Goal: Task Accomplishment & Management: Use online tool/utility

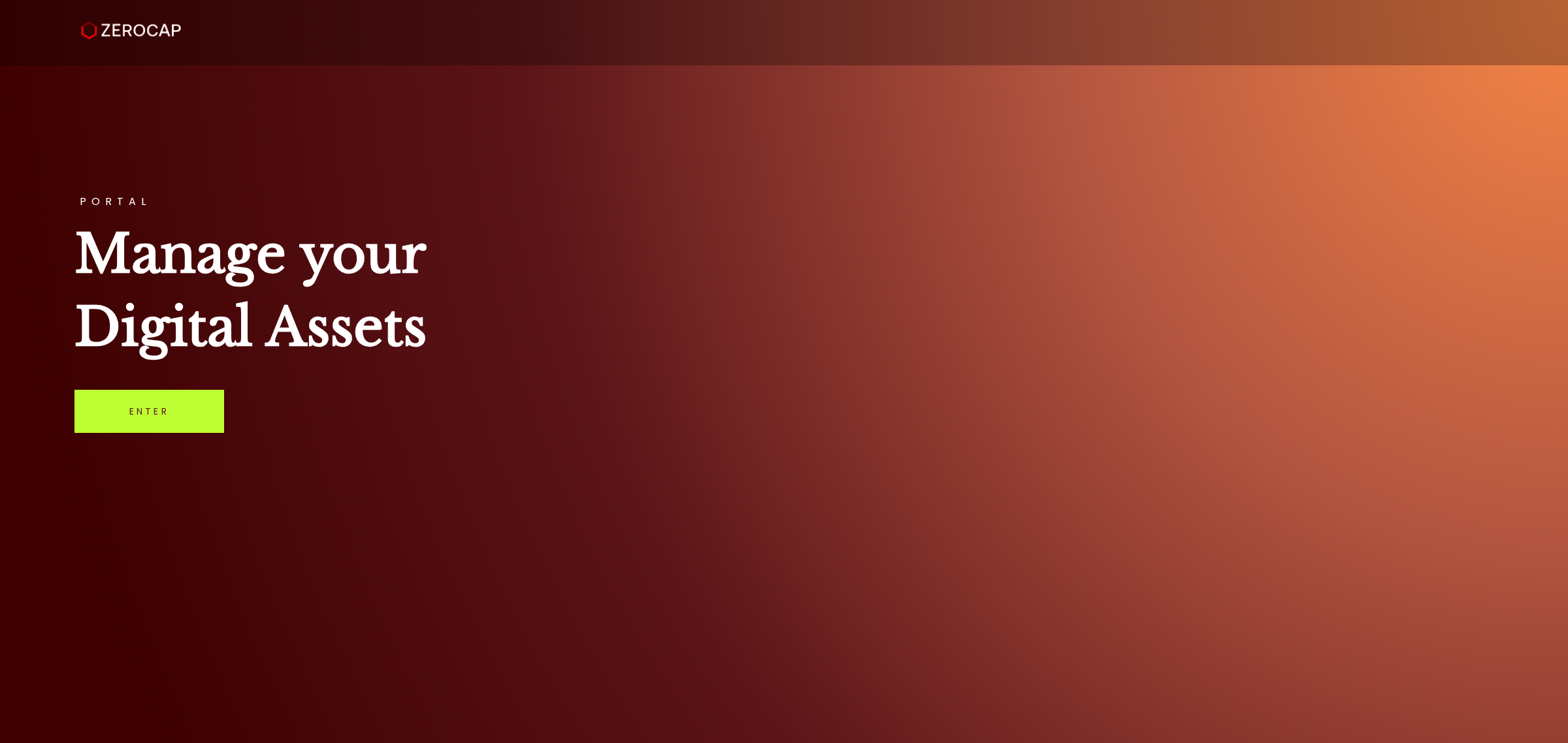
click at [184, 416] on link "Enter" at bounding box center [150, 411] width 150 height 43
click at [176, 401] on link "Enter" at bounding box center [150, 411] width 150 height 43
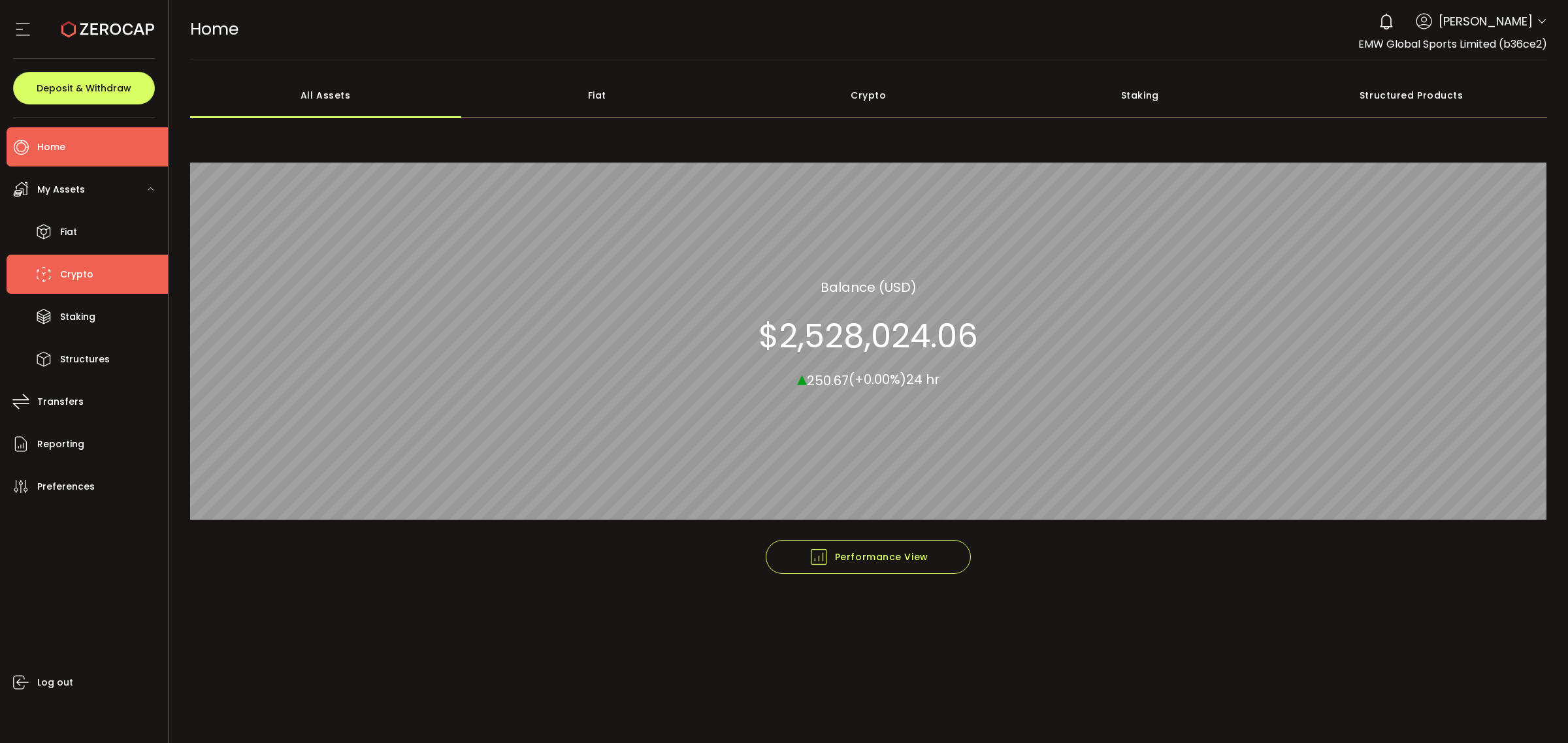
click at [92, 289] on li "Crypto" at bounding box center [87, 274] width 162 height 40
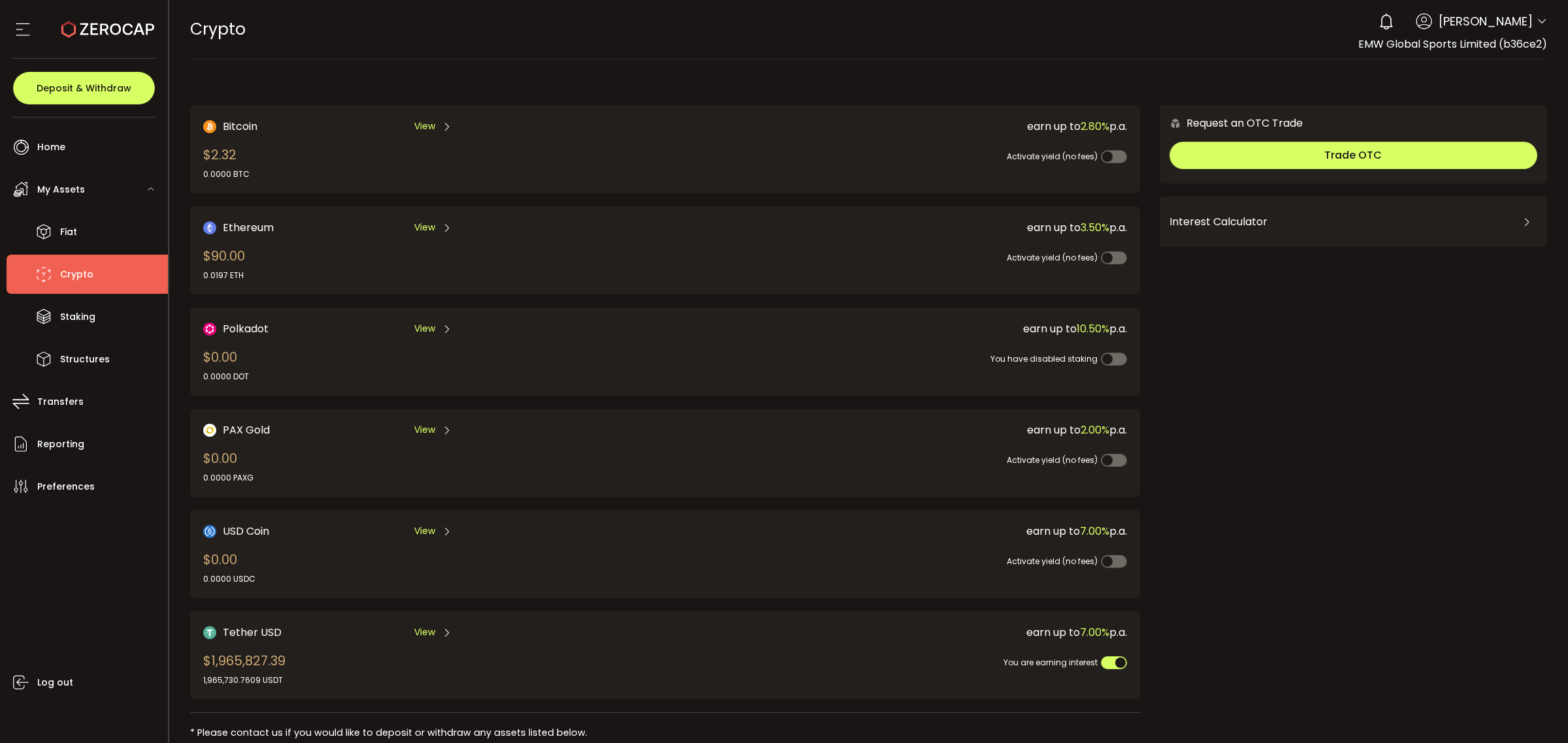
scroll to position [226, 0]
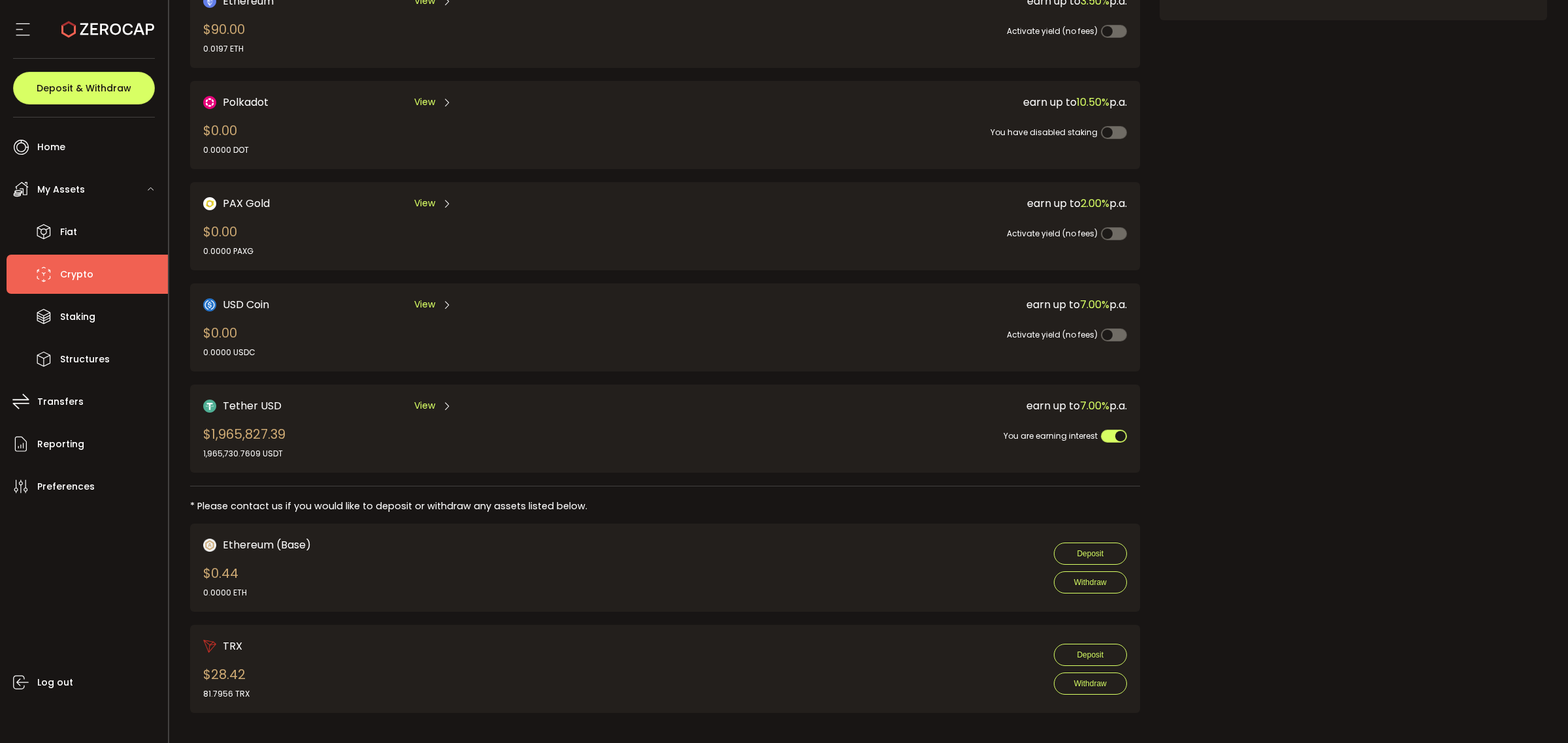
click at [435, 399] on div "View" at bounding box center [433, 406] width 38 height 16
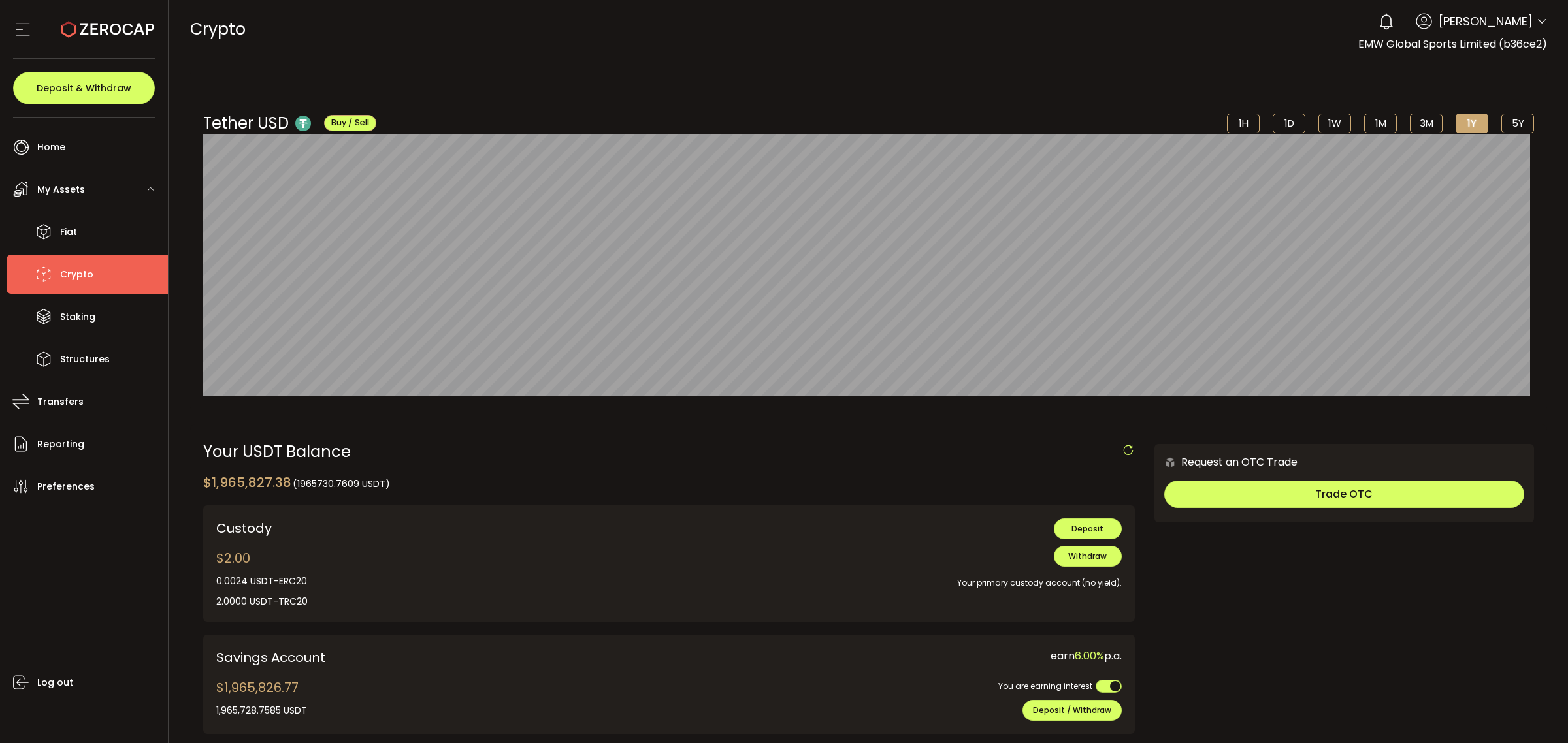
scroll to position [163, 0]
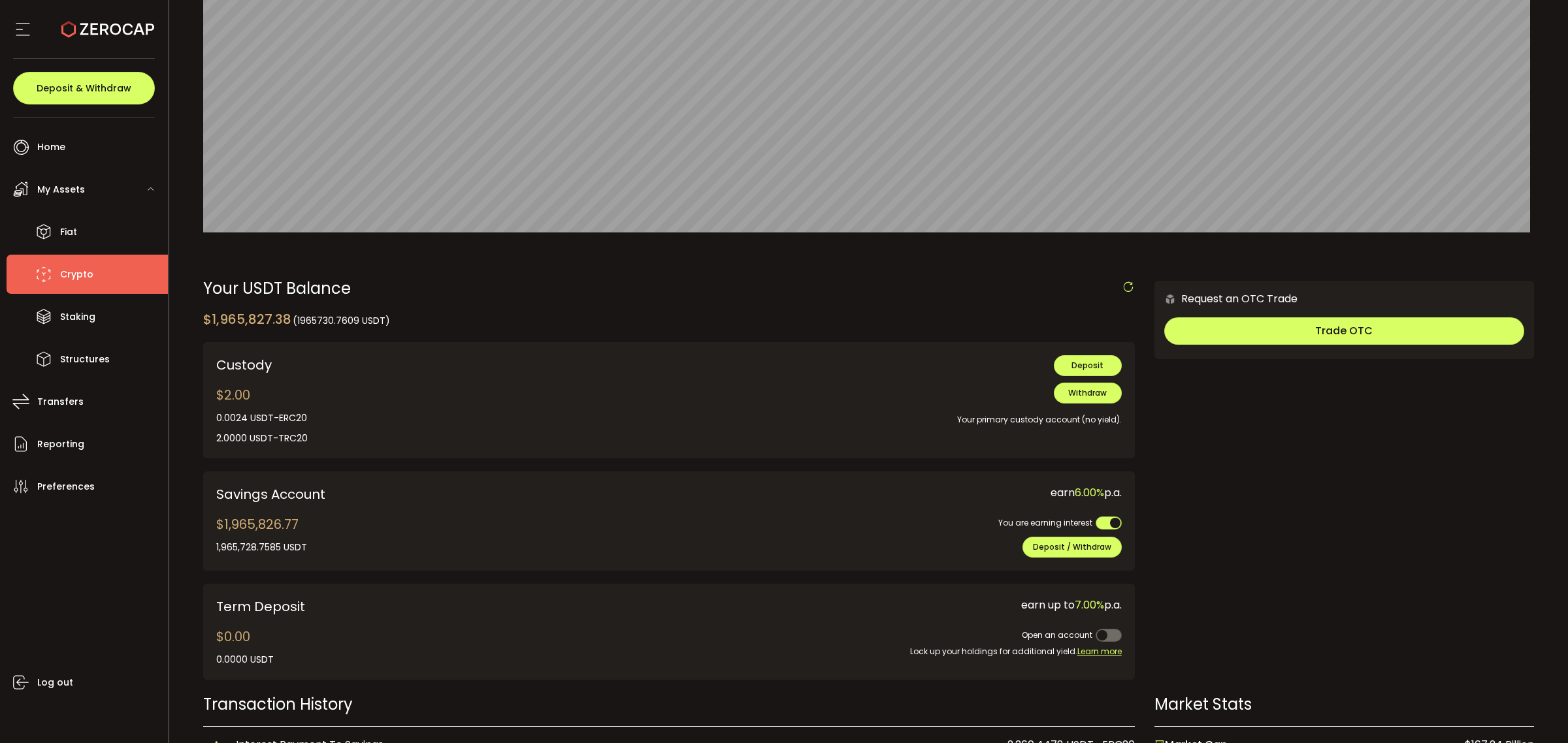
click at [1500, 631] on div "Request an OTC Trade Trade OTC Buy Sell Crypto *** BTC ETH USDT USDC PAXG DOT F…" at bounding box center [1344, 487] width 380 height 412
